Goal: Task Accomplishment & Management: Use online tool/utility

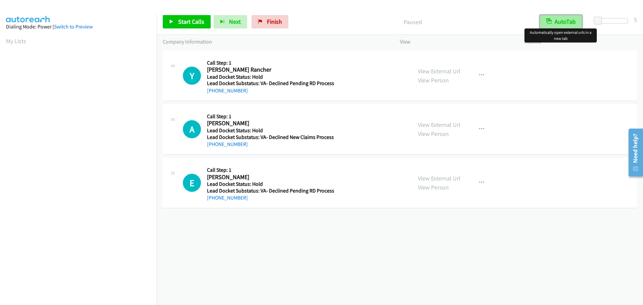
click at [562, 23] on button "AutoTab" at bounding box center [561, 21] width 42 height 13
click at [186, 21] on span "Start Calls" at bounding box center [191, 22] width 26 height 8
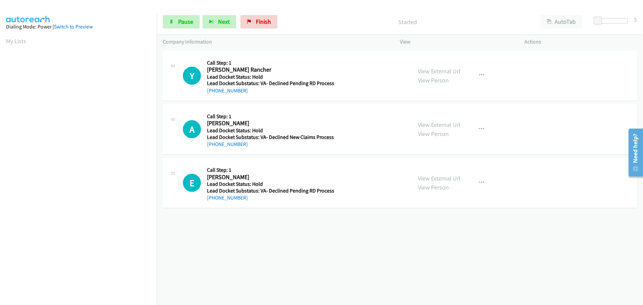
drag, startPoint x: 253, startPoint y: 93, endPoint x: 213, endPoint y: 95, distance: 39.2
click at [213, 95] on div "Y Callback Scheduled Call Step: 1 Yolanda Rancher America/Chicago Lead Docket S…" at bounding box center [400, 76] width 474 height 51
copy link "205-834-3729"
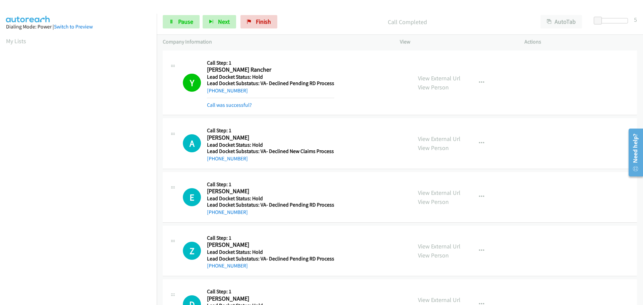
scroll to position [71, 0]
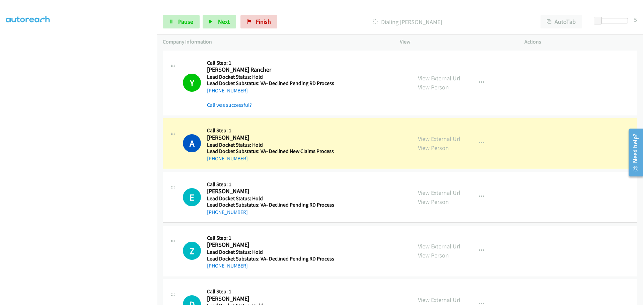
drag, startPoint x: 243, startPoint y: 156, endPoint x: 214, endPoint y: 157, distance: 28.5
click at [214, 157] on div "+1 256-550-2844" at bounding box center [270, 159] width 127 height 8
copy link "256-550-2844"
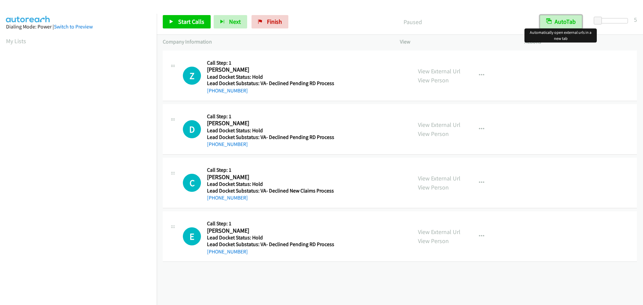
click at [572, 20] on button "AutoTab" at bounding box center [561, 21] width 42 height 13
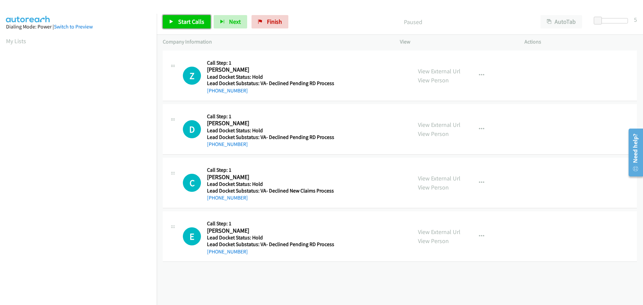
click at [199, 23] on span "Start Calls" at bounding box center [191, 22] width 26 height 8
drag, startPoint x: 239, startPoint y: 93, endPoint x: 214, endPoint y: 94, distance: 25.5
click at [214, 94] on div "+1 360-305-4794" at bounding box center [270, 91] width 127 height 8
copy link "360-305-4794"
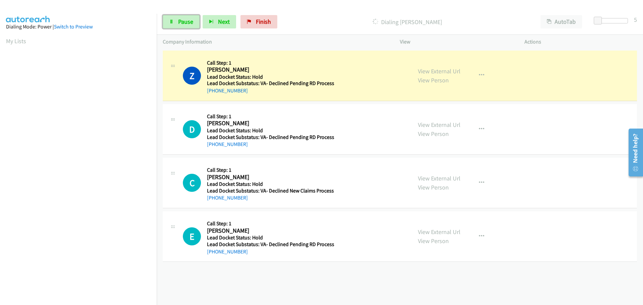
drag, startPoint x: 185, startPoint y: 23, endPoint x: 208, endPoint y: 14, distance: 24.2
click at [185, 23] on span "Pause" at bounding box center [185, 22] width 15 height 8
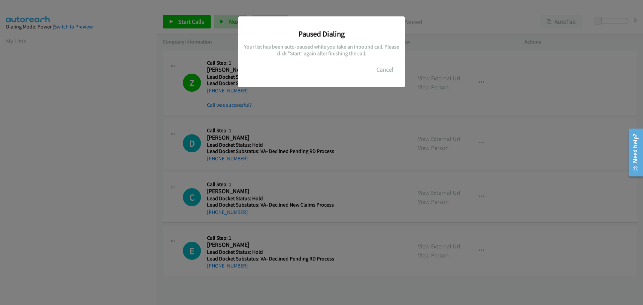
scroll to position [71, 0]
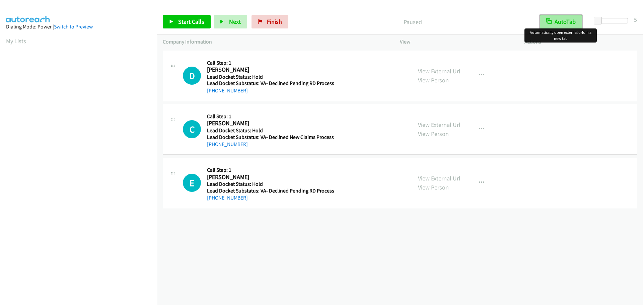
click at [571, 22] on button "AutoTab" at bounding box center [561, 21] width 42 height 13
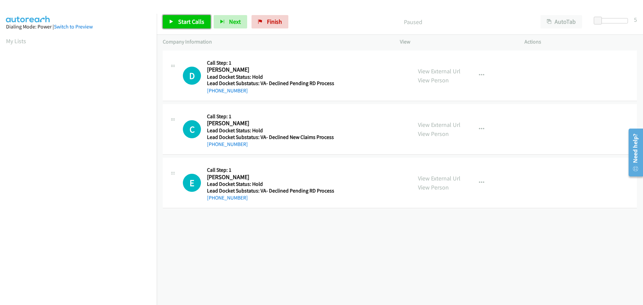
click at [198, 21] on span "Start Calls" at bounding box center [191, 22] width 26 height 8
drag, startPoint x: 244, startPoint y: 93, endPoint x: 212, endPoint y: 92, distance: 31.8
click at [212, 92] on div "+1 909-744-7353" at bounding box center [270, 91] width 127 height 8
copy link "909-744-7353"
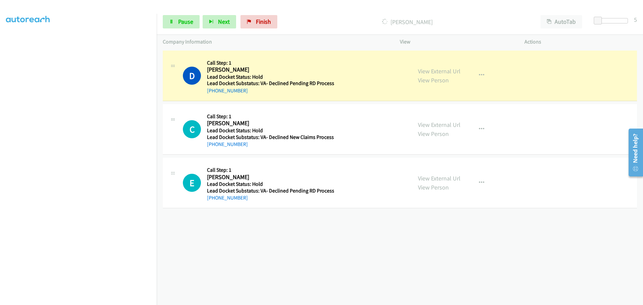
scroll to position [70, 0]
drag, startPoint x: 244, startPoint y: 144, endPoint x: 214, endPoint y: 147, distance: 30.6
click at [214, 147] on div "+1 559-772-7227" at bounding box center [270, 144] width 127 height 8
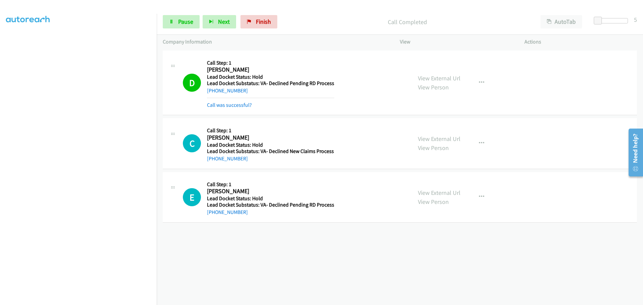
copy link "559-772-7227"
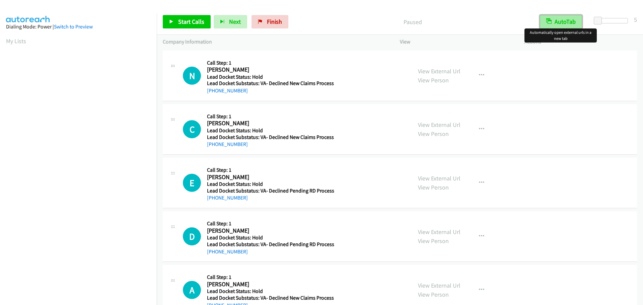
click at [565, 24] on button "AutoTab" at bounding box center [561, 21] width 42 height 13
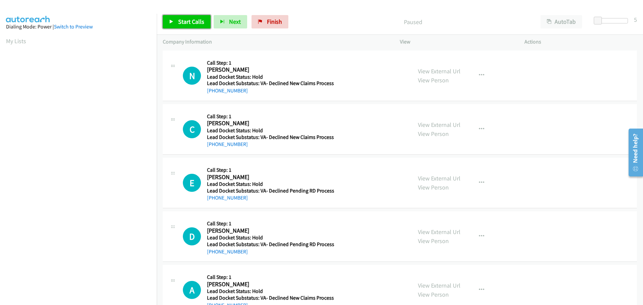
click at [189, 22] on span "Start Calls" at bounding box center [191, 22] width 26 height 8
drag, startPoint x: 244, startPoint y: 91, endPoint x: 214, endPoint y: 89, distance: 30.2
click at [214, 89] on div "+1 707-235-4430" at bounding box center [270, 91] width 127 height 8
copy link "707-235-4430"
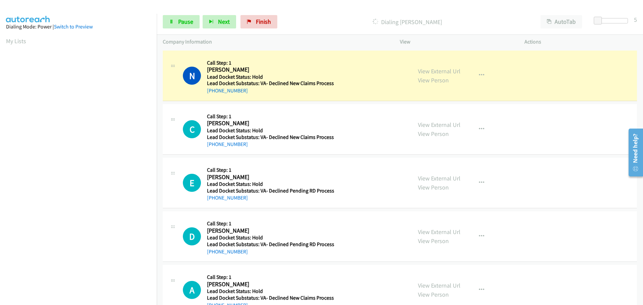
copy link "707-235-4430"
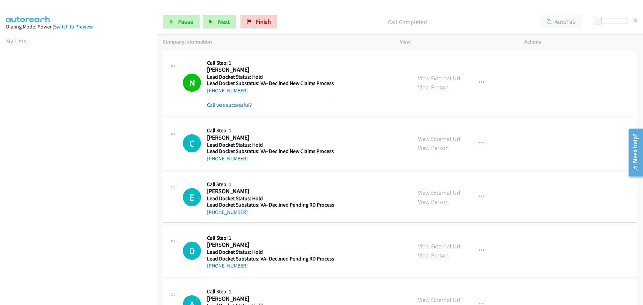
scroll to position [71, 0]
drag, startPoint x: 245, startPoint y: 162, endPoint x: 213, endPoint y: 158, distance: 31.8
click at [213, 158] on div "+1 559-772-7227" at bounding box center [270, 159] width 127 height 8
copy link "559-772-7227"
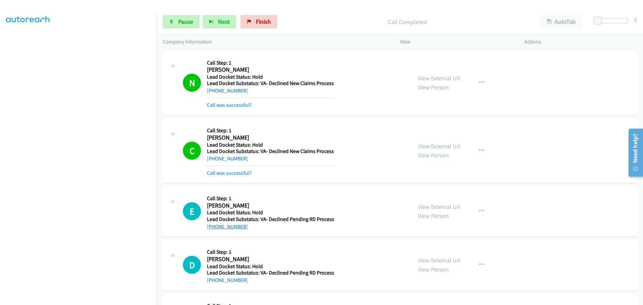
drag, startPoint x: 244, startPoint y: 227, endPoint x: 214, endPoint y: 229, distance: 30.5
click at [213, 229] on div "+1 850-910-3464" at bounding box center [270, 227] width 127 height 8
copy link "850-910-3464"
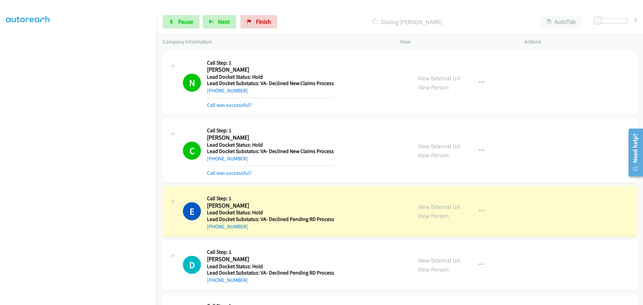
copy link "850-910-3464"
click at [183, 20] on span "Pause" at bounding box center [185, 22] width 15 height 8
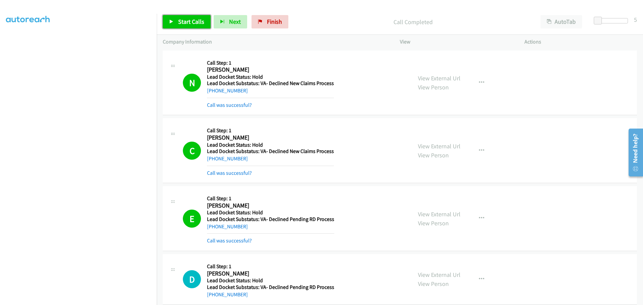
click at [195, 19] on span "Start Calls" at bounding box center [191, 22] width 26 height 8
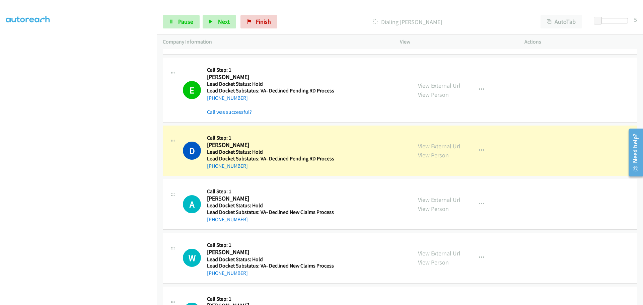
scroll to position [167, 0]
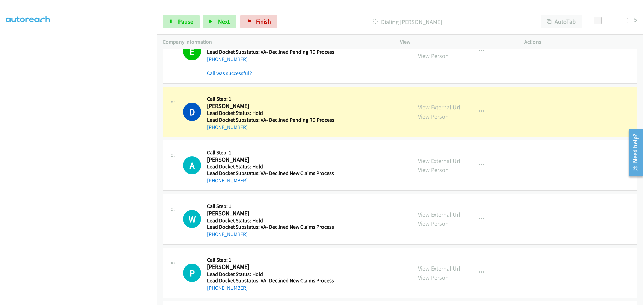
drag, startPoint x: 249, startPoint y: 126, endPoint x: 215, endPoint y: 131, distance: 34.6
click at [214, 133] on div "D Callback Scheduled Call Step: 1 Daniel Wanjala America/Los_Angeles Lead Docke…" at bounding box center [400, 112] width 474 height 51
copy link "415-300-7197"
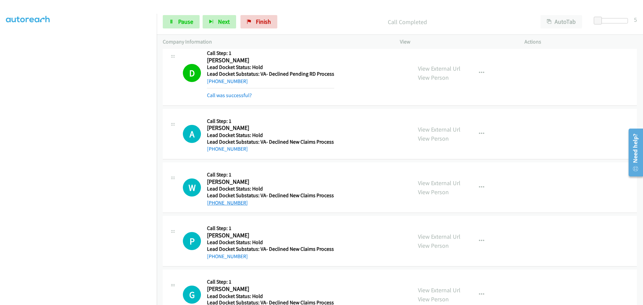
scroll to position [238, 0]
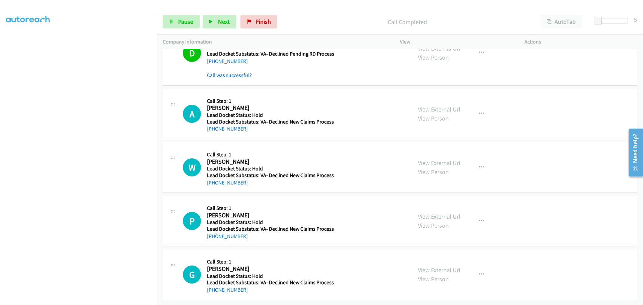
drag, startPoint x: 247, startPoint y: 127, endPoint x: 213, endPoint y: 127, distance: 33.5
click at [213, 127] on div "+1 310-523-3703" at bounding box center [270, 129] width 127 height 8
copy link "310-523-3703"
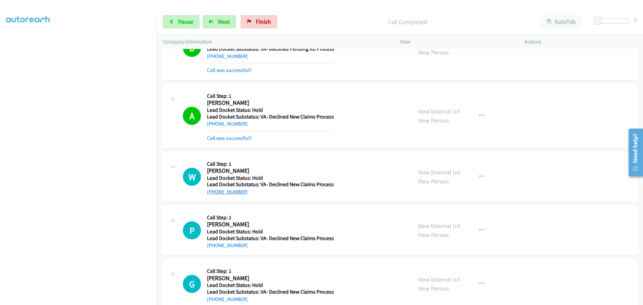
drag, startPoint x: 243, startPoint y: 191, endPoint x: 213, endPoint y: 194, distance: 30.6
click at [213, 194] on div "+1 718-984-4873" at bounding box center [270, 192] width 127 height 8
copy link "718-984-4873"
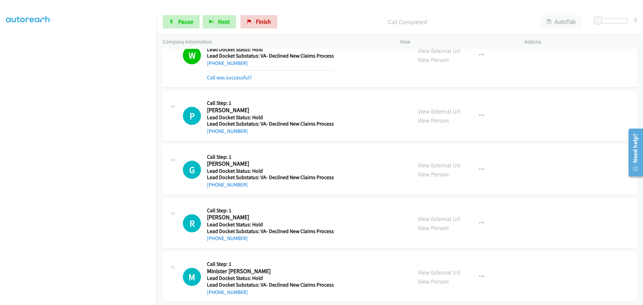
scroll to position [406, 0]
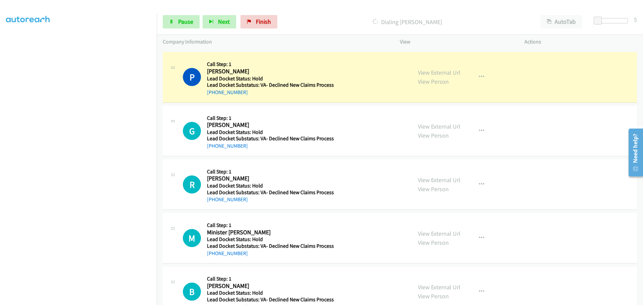
drag, startPoint x: 247, startPoint y: 92, endPoint x: 212, endPoint y: 96, distance: 34.7
click at [212, 96] on div "+1 240-527-4394" at bounding box center [270, 92] width 127 height 8
copy link "240-527-4394"
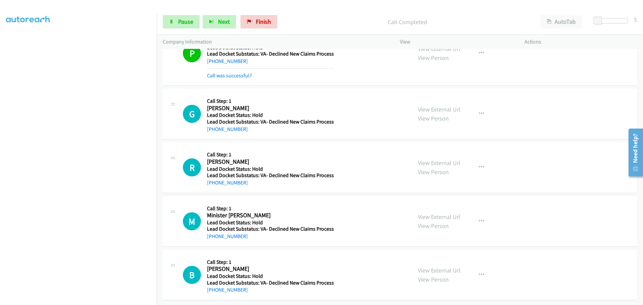
scroll to position [442, 0]
drag, startPoint x: 248, startPoint y: 125, endPoint x: 214, endPoint y: 129, distance: 34.1
click at [214, 129] on div "G Callback Scheduled Call Step: 1 George Hill America/Los_Angeles Lead Docket S…" at bounding box center [400, 114] width 474 height 51
copy link "253-592-8984"
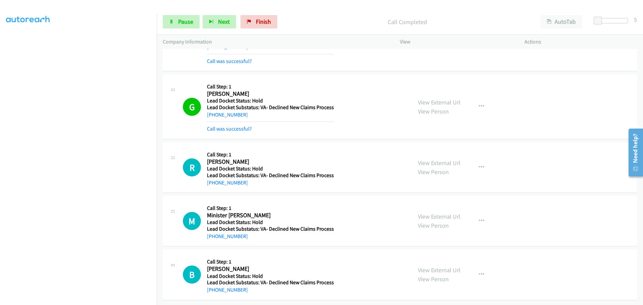
scroll to position [457, 0]
drag, startPoint x: 245, startPoint y: 179, endPoint x: 214, endPoint y: 182, distance: 31.6
click at [214, 182] on div "+1 410-402-4955" at bounding box center [270, 183] width 127 height 8
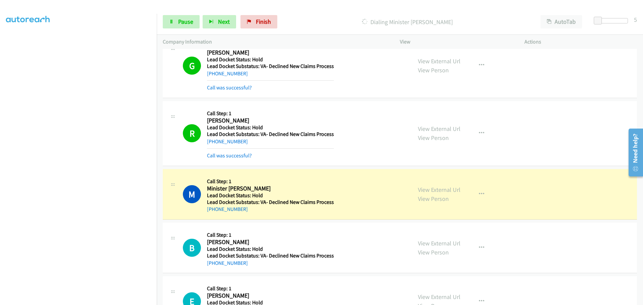
scroll to position [557, 0]
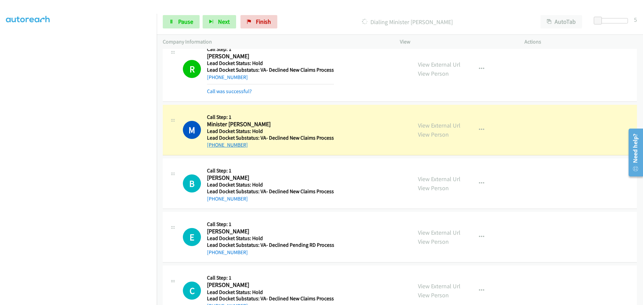
drag, startPoint x: 251, startPoint y: 145, endPoint x: 214, endPoint y: 147, distance: 37.2
click at [214, 147] on div "+1 262-693-2816" at bounding box center [270, 145] width 127 height 8
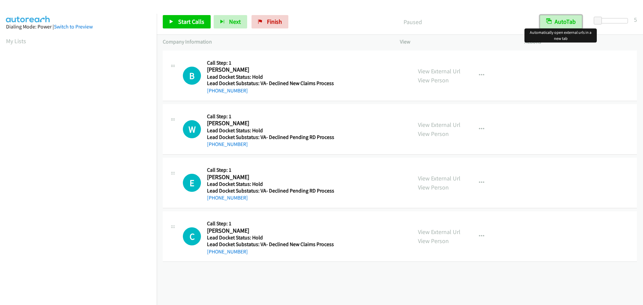
click at [564, 23] on button "AutoTab" at bounding box center [561, 21] width 42 height 13
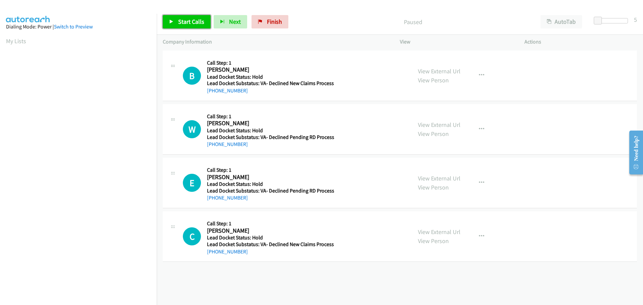
click at [198, 22] on span "Start Calls" at bounding box center [191, 22] width 26 height 8
drag, startPoint x: 249, startPoint y: 91, endPoint x: 213, endPoint y: 93, distance: 36.6
click at [213, 93] on div "[PHONE_NUMBER]" at bounding box center [270, 91] width 127 height 8
copy link "[PHONE_NUMBER]"
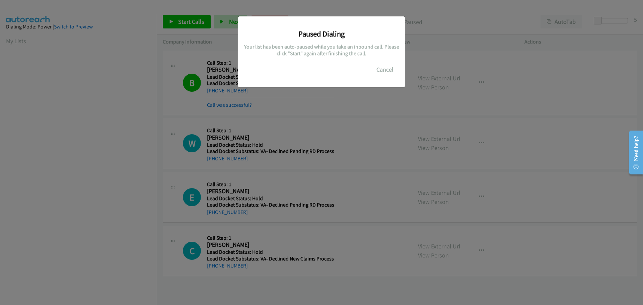
scroll to position [71, 0]
